Goal: Information Seeking & Learning: Learn about a topic

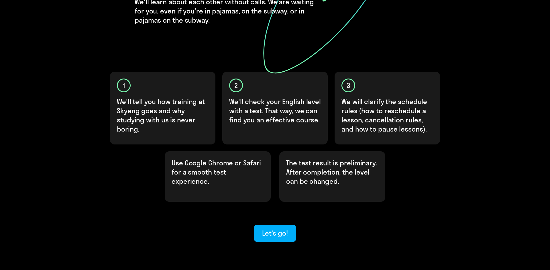
scroll to position [133, 0]
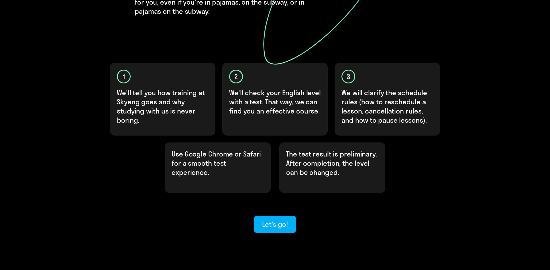
click at [111, 144] on div "Use Google Chrome or Safari for a smooth test experience. The test result is pr…" at bounding box center [275, 167] width 344 height 50
click at [275, 220] on div "Let’s go!" at bounding box center [275, 224] width 26 height 9
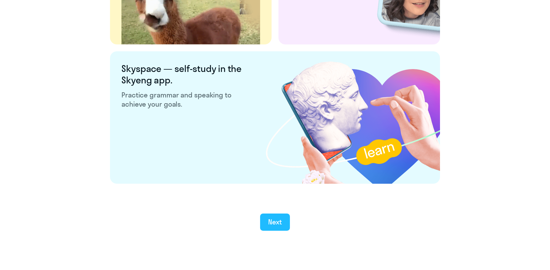
scroll to position [1058, 0]
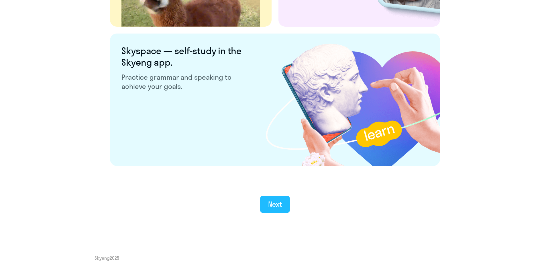
click at [276, 207] on div "Next" at bounding box center [275, 203] width 14 height 9
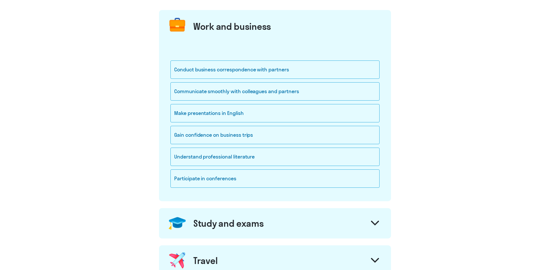
scroll to position [70, 0]
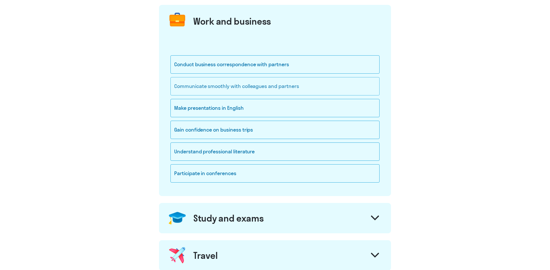
click at [212, 84] on div "Communicate smoothly with colleagues and partners" at bounding box center [275, 86] width 209 height 18
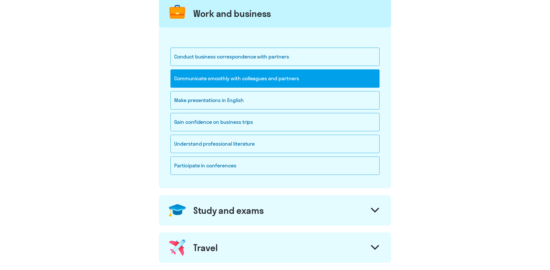
scroll to position [83, 0]
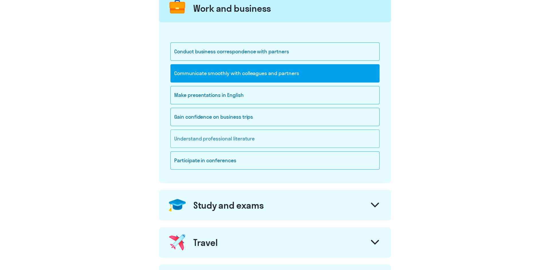
click at [182, 136] on div "Understand professional literature" at bounding box center [275, 139] width 209 height 18
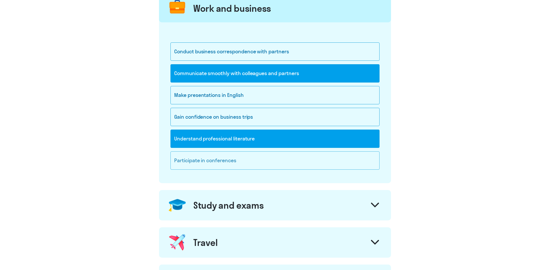
click at [194, 160] on div "Participate in conferences" at bounding box center [275, 160] width 209 height 18
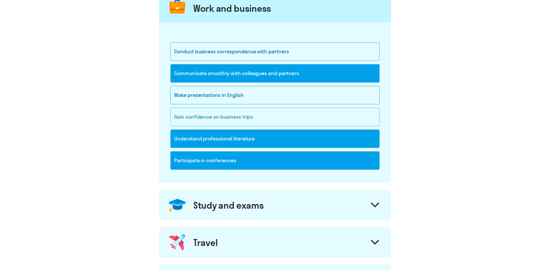
click at [195, 112] on div "Gain confidence on business trips" at bounding box center [275, 117] width 209 height 18
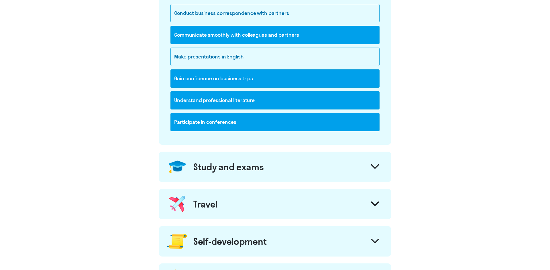
scroll to position [156, 0]
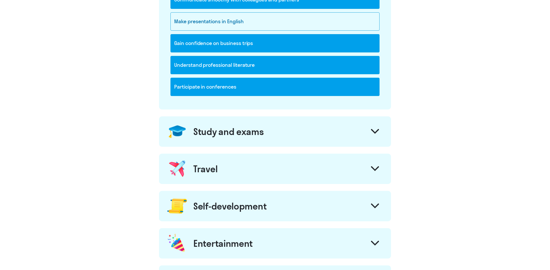
click at [185, 127] on img at bounding box center [177, 131] width 21 height 21
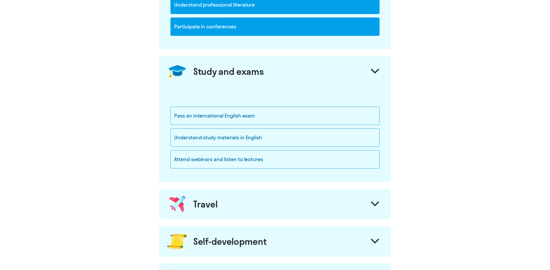
scroll to position [211, 0]
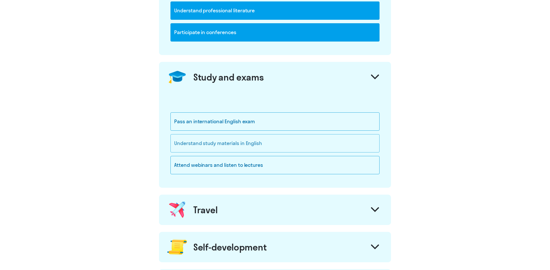
click at [174, 142] on div "Understand study materials in English" at bounding box center [275, 143] width 209 height 18
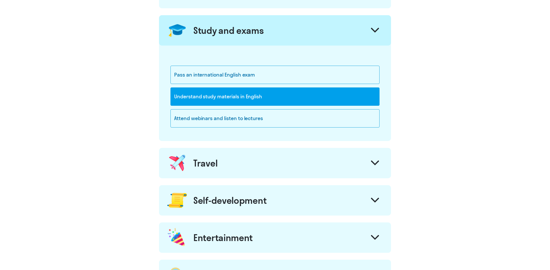
scroll to position [270, 0]
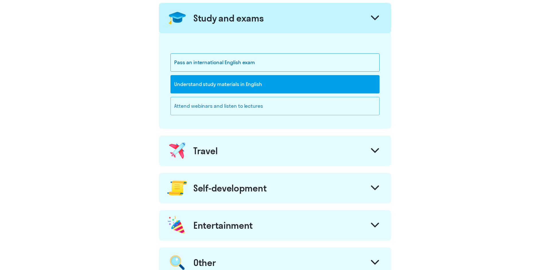
click at [192, 107] on div "Attend webinars and listen to lectures" at bounding box center [275, 106] width 209 height 18
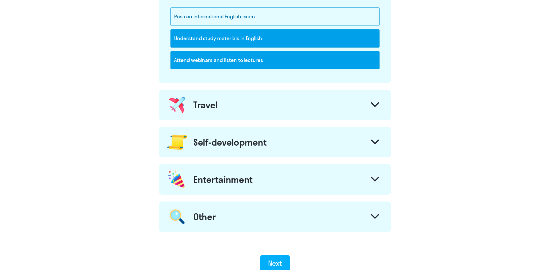
click at [219, 101] on div "Travel" at bounding box center [275, 105] width 232 height 30
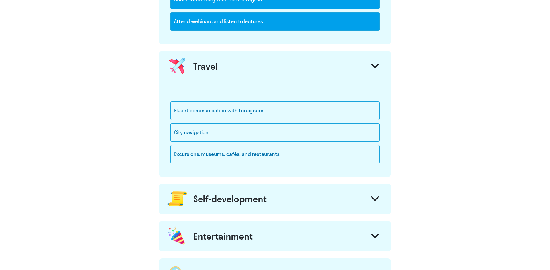
scroll to position [355, 0]
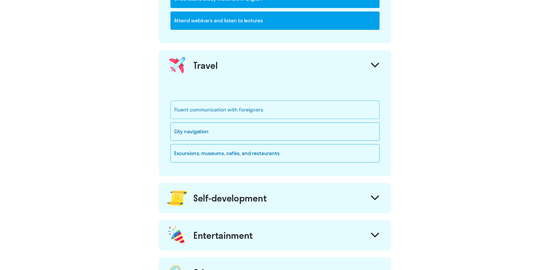
click at [199, 110] on div "Fluent communication with foreigners" at bounding box center [275, 110] width 209 height 18
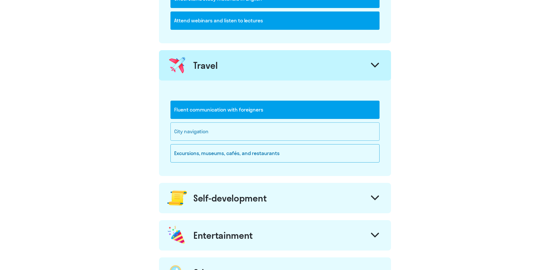
click at [188, 134] on div "City navigation" at bounding box center [275, 131] width 209 height 18
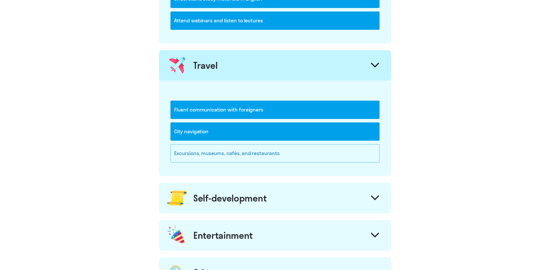
click at [197, 154] on div "Excursions, museums, cafés, and restaurants" at bounding box center [275, 153] width 209 height 18
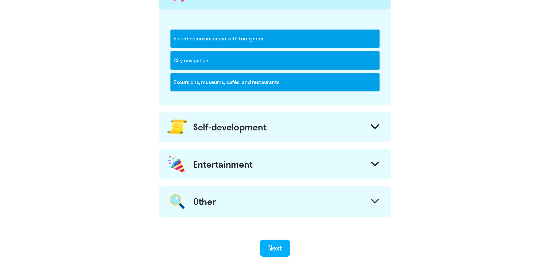
scroll to position [435, 0]
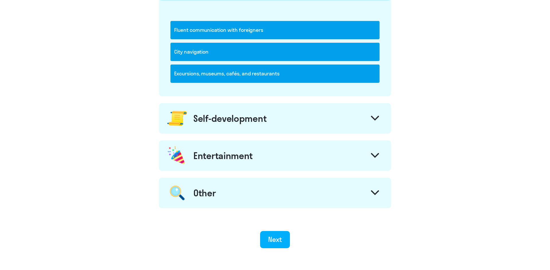
click at [223, 119] on div "Self-development" at bounding box center [229, 118] width 73 height 11
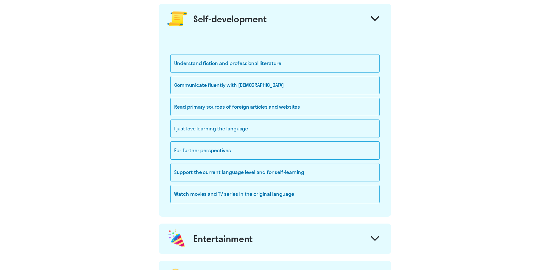
scroll to position [534, 0]
click at [198, 60] on div "Understand fiction and professional literature" at bounding box center [275, 63] width 209 height 18
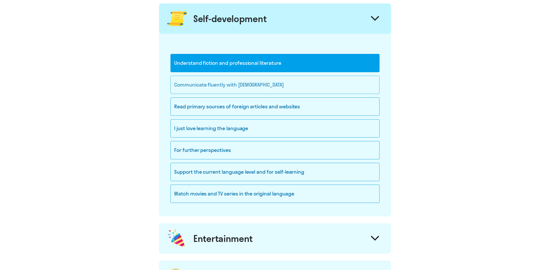
click at [198, 83] on div "Communicate fluently with [DEMOGRAPHIC_DATA]" at bounding box center [275, 85] width 209 height 18
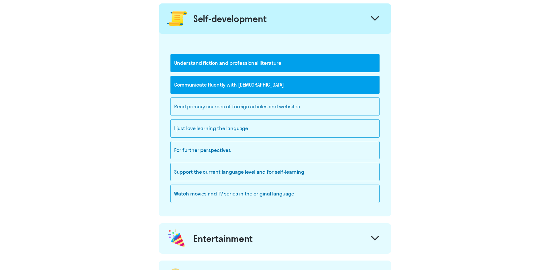
click at [225, 110] on div "Read primary sources of foreign articles and websites" at bounding box center [275, 106] width 209 height 18
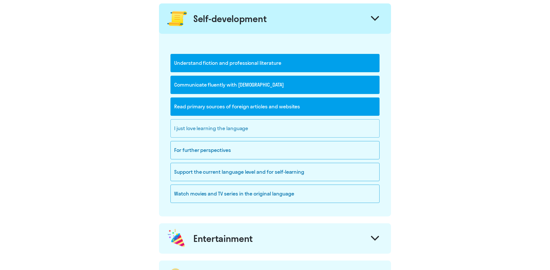
click at [251, 126] on div "I just love learning the language" at bounding box center [275, 128] width 209 height 18
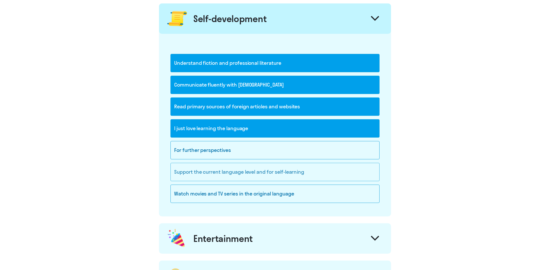
click at [239, 175] on div "Support the current language level and for self-learning" at bounding box center [275, 172] width 209 height 18
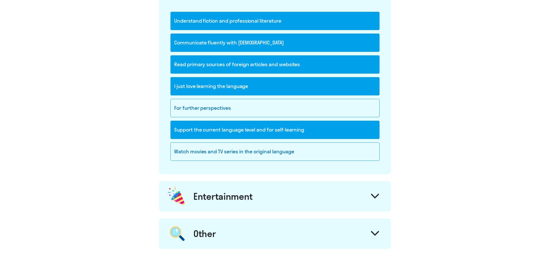
scroll to position [583, 0]
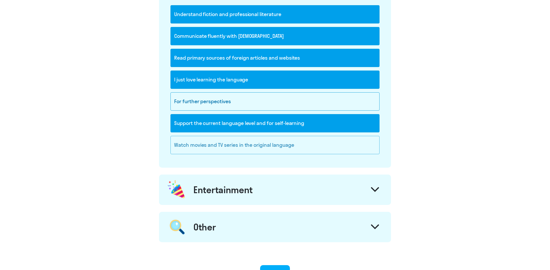
click at [216, 152] on div "Watch movies and TV series in the original language" at bounding box center [275, 145] width 209 height 18
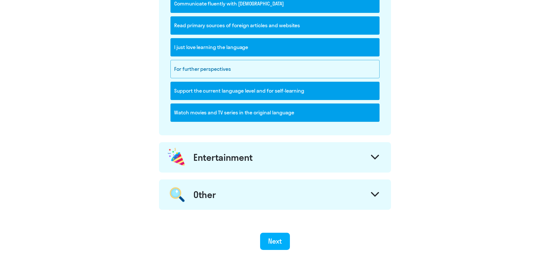
click at [194, 152] on div "Entertainment" at bounding box center [222, 157] width 59 height 11
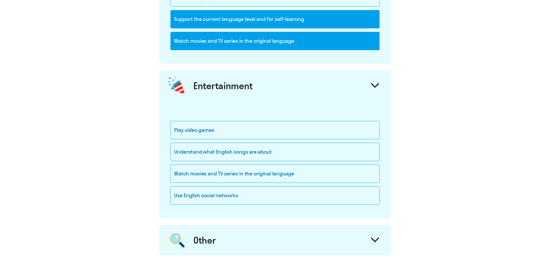
scroll to position [689, 0]
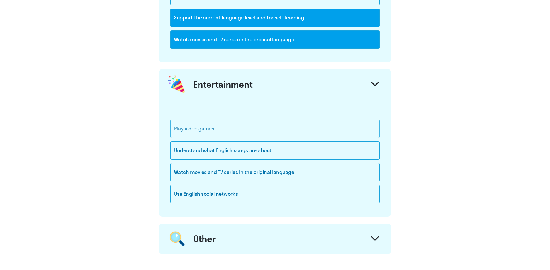
click at [197, 126] on div "Play video games" at bounding box center [275, 129] width 209 height 18
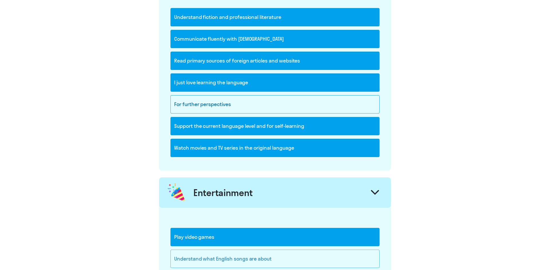
scroll to position [647, 0]
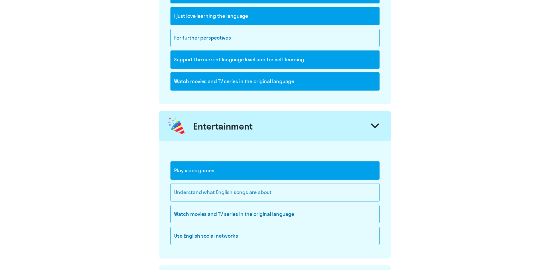
click at [209, 200] on div "Understand what English songs are about" at bounding box center [275, 192] width 209 height 18
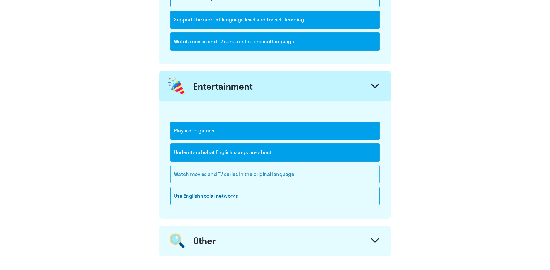
scroll to position [687, 0]
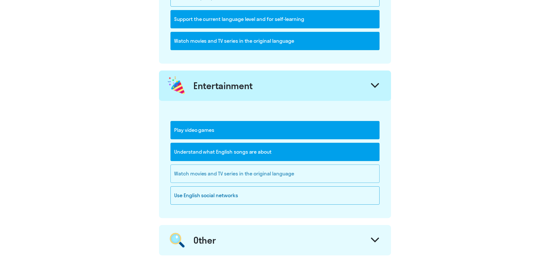
click at [214, 178] on div "Watch movies and TV series in the original language" at bounding box center [275, 173] width 209 height 18
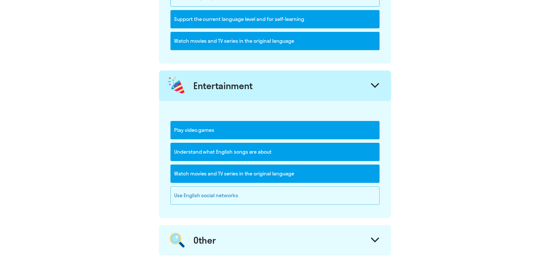
click at [237, 195] on div "Use English social networks" at bounding box center [275, 195] width 209 height 18
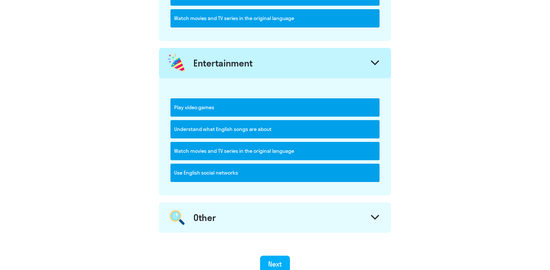
click at [226, 223] on div "Other" at bounding box center [275, 217] width 232 height 30
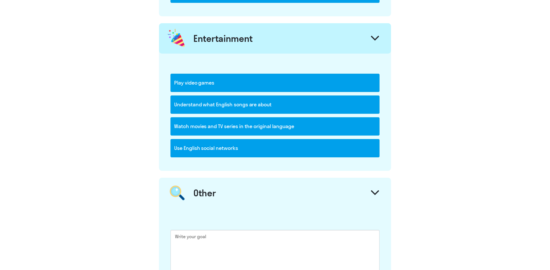
scroll to position [841, 0]
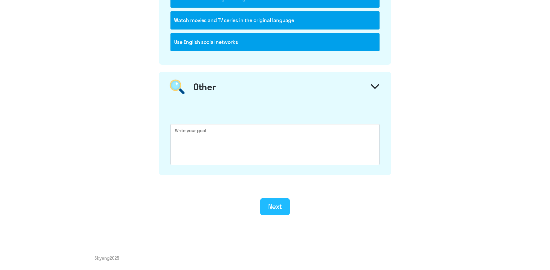
click at [271, 206] on div "Next" at bounding box center [275, 206] width 14 height 9
